Goal: Connect with others: Go to known website

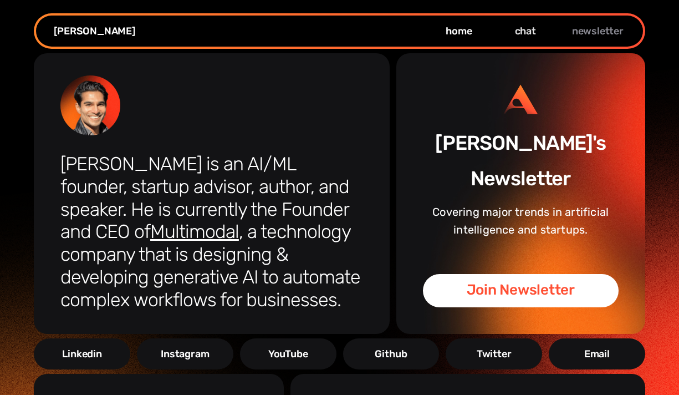
click at [521, 29] on link "chat" at bounding box center [526, 30] width 67 height 13
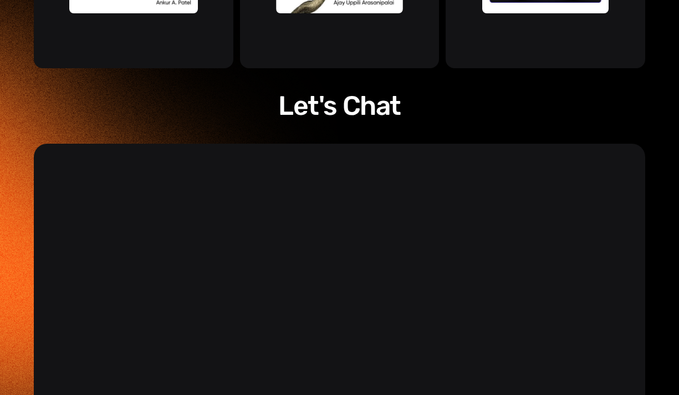
scroll to position [1694, 0]
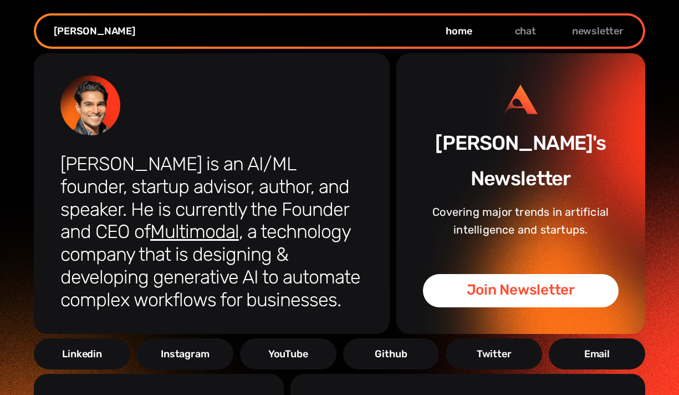
scroll to position [106, 0]
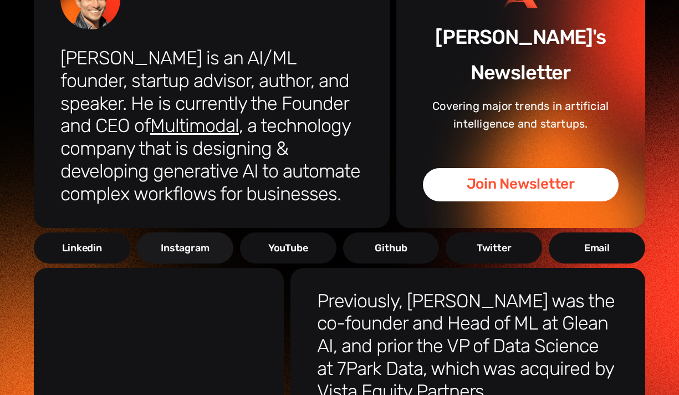
click at [203, 241] on div "Instagram" at bounding box center [185, 247] width 48 height 13
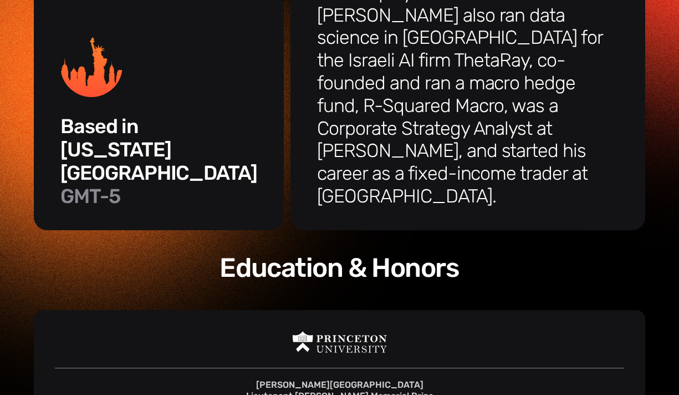
scroll to position [576, 0]
